Goal: Task Accomplishment & Management: Use online tool/utility

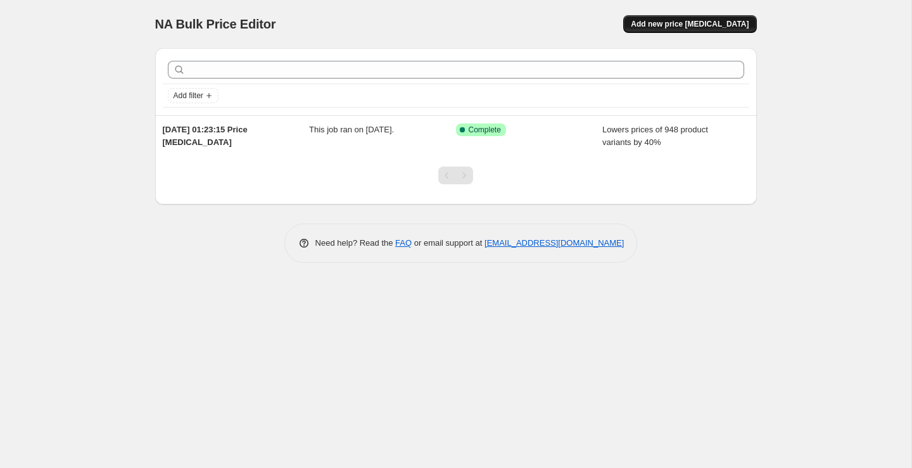
click at [715, 23] on span "Add new price [MEDICAL_DATA]" at bounding box center [690, 24] width 118 height 10
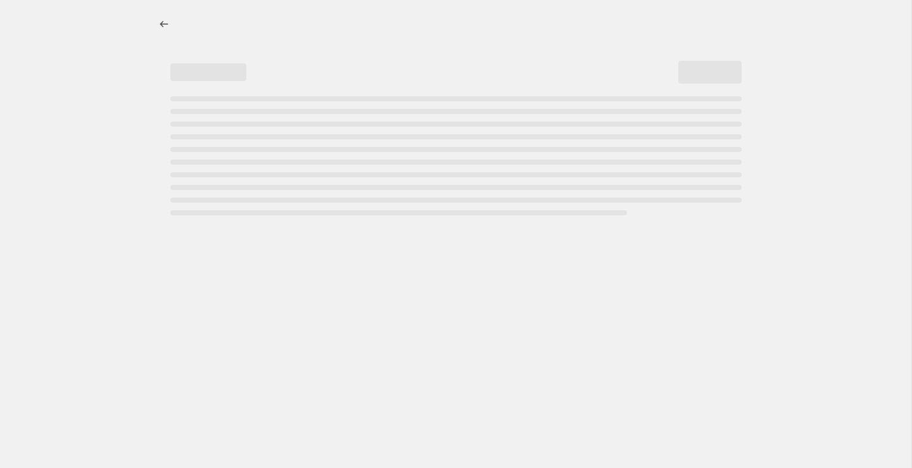
select select "percentage"
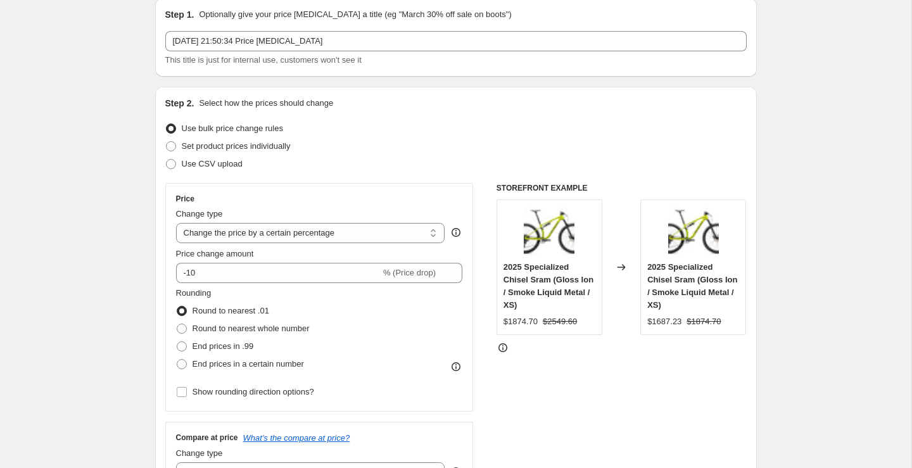
scroll to position [51, 0]
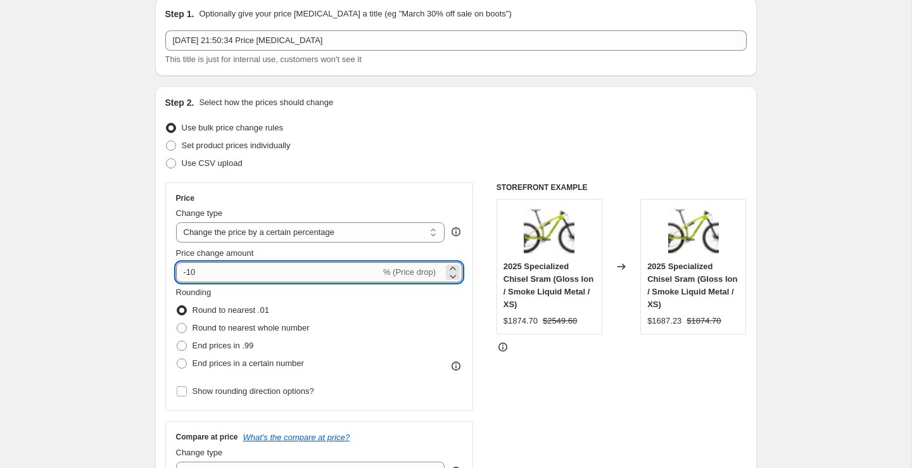
click at [300, 267] on input "-10" at bounding box center [278, 272] width 205 height 20
type input "-1"
type input "-50"
click at [502, 381] on div "STOREFRONT EXAMPLE 2025 Specialized Chisel Sram (Gloss Ion / Smoke Liquid Metal…" at bounding box center [622, 337] width 250 height 310
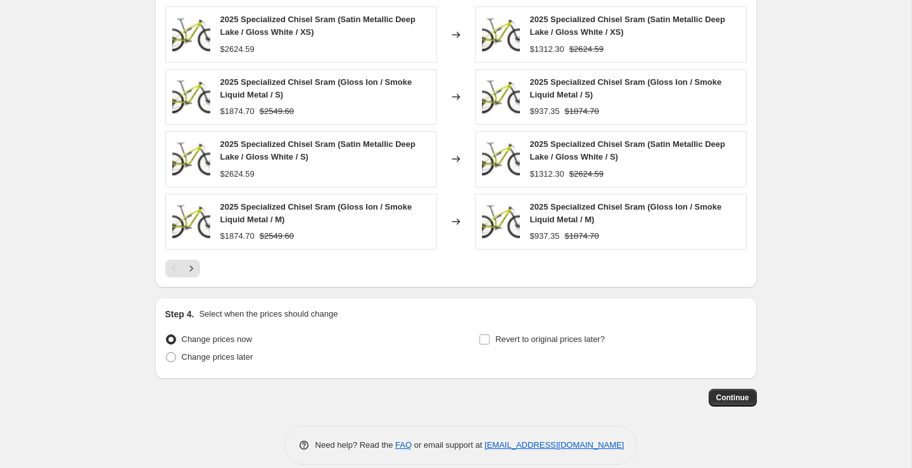
scroll to position [818, 0]
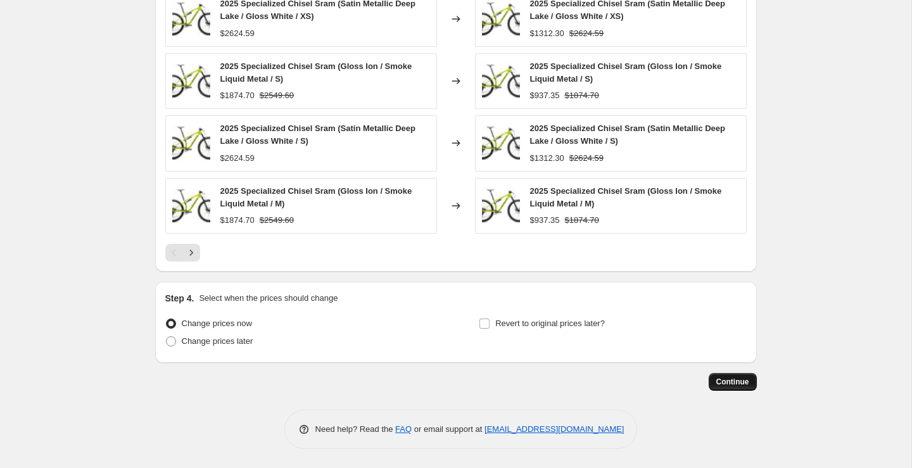
click at [744, 386] on span "Continue" at bounding box center [732, 382] width 33 height 10
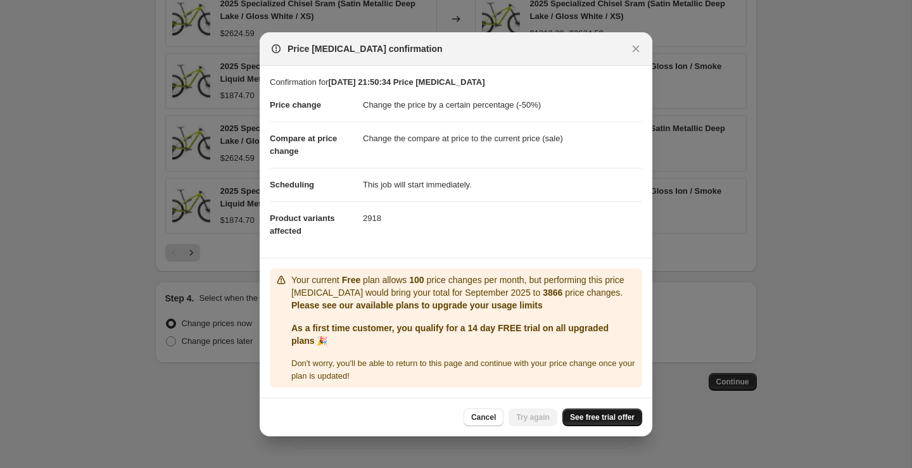
click at [602, 421] on span "See free trial offer" at bounding box center [602, 417] width 65 height 10
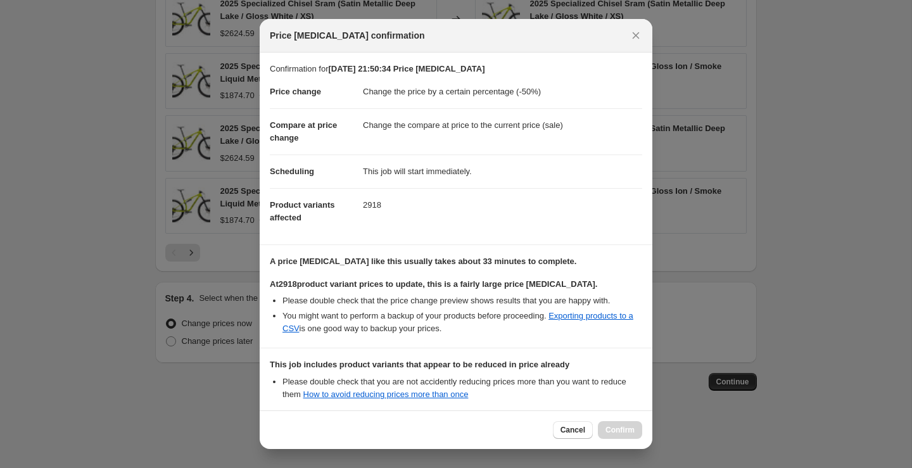
scroll to position [135, 0]
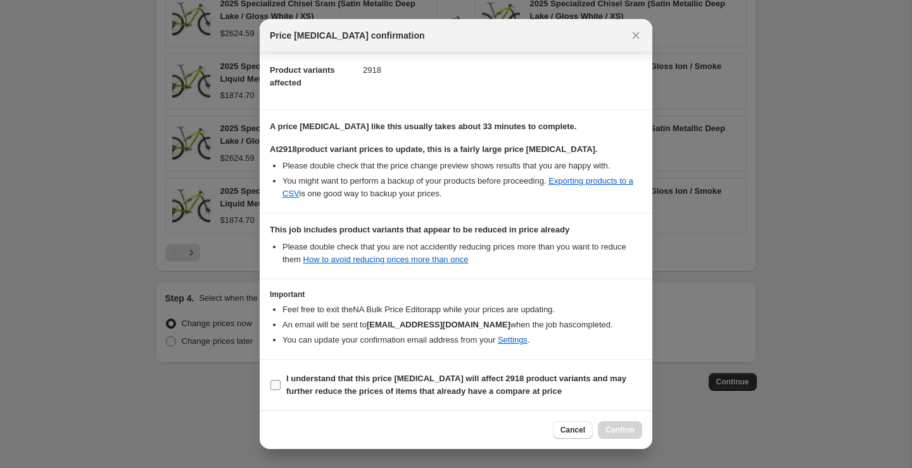
click at [320, 379] on b "I understand that this price change job will affect 2918 product variants and m…" at bounding box center [456, 385] width 340 height 22
click at [281, 380] on input "I understand that this price change job will affect 2918 product variants and m…" at bounding box center [275, 385] width 10 height 10
checkbox input "true"
click at [608, 436] on button "Confirm" at bounding box center [620, 430] width 44 height 18
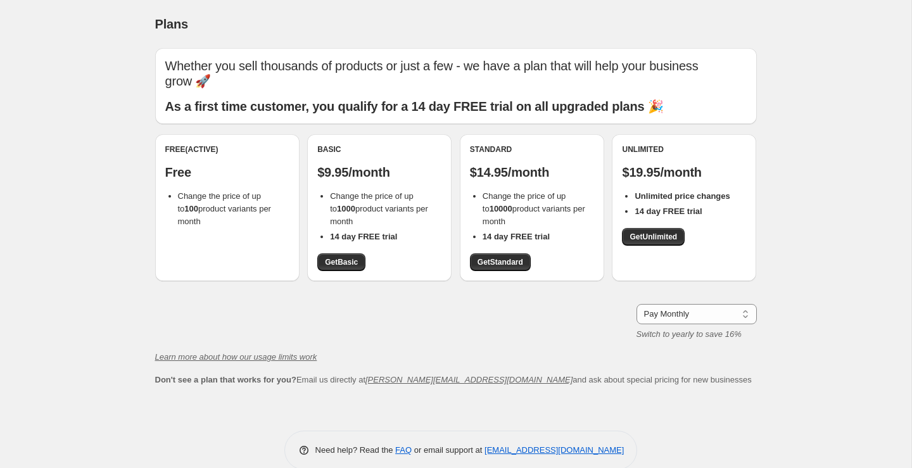
scroll to position [6, 0]
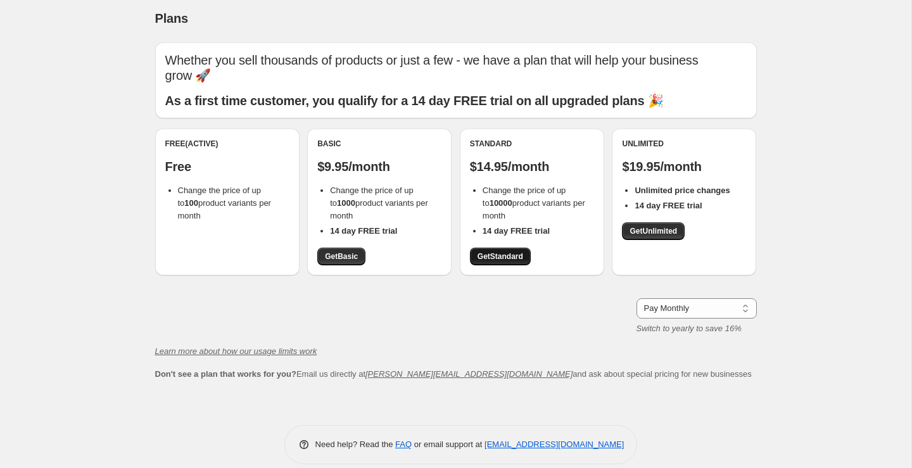
click at [523, 251] on span "Get Standard" at bounding box center [501, 256] width 46 height 10
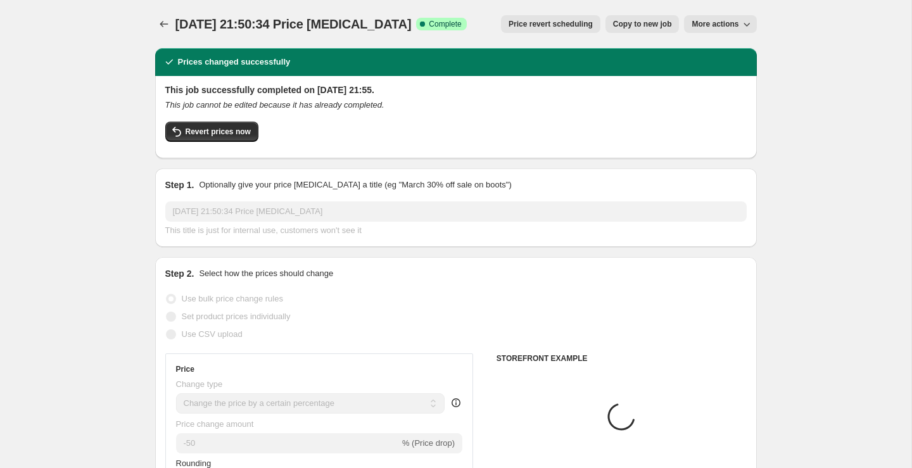
select select "percentage"
